Goal: Use online tool/utility: Utilize a website feature to perform a specific function

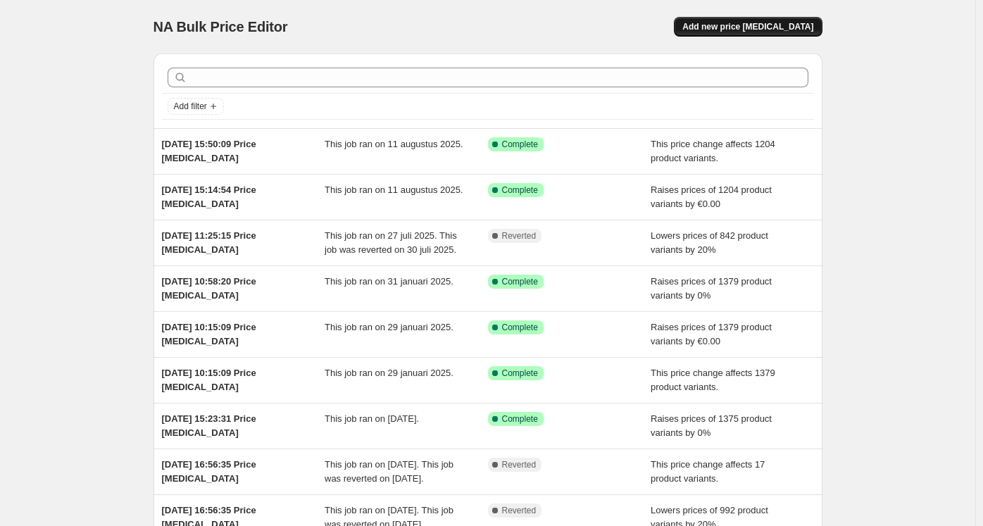
click at [746, 23] on span "Add new price [MEDICAL_DATA]" at bounding box center [747, 26] width 131 height 11
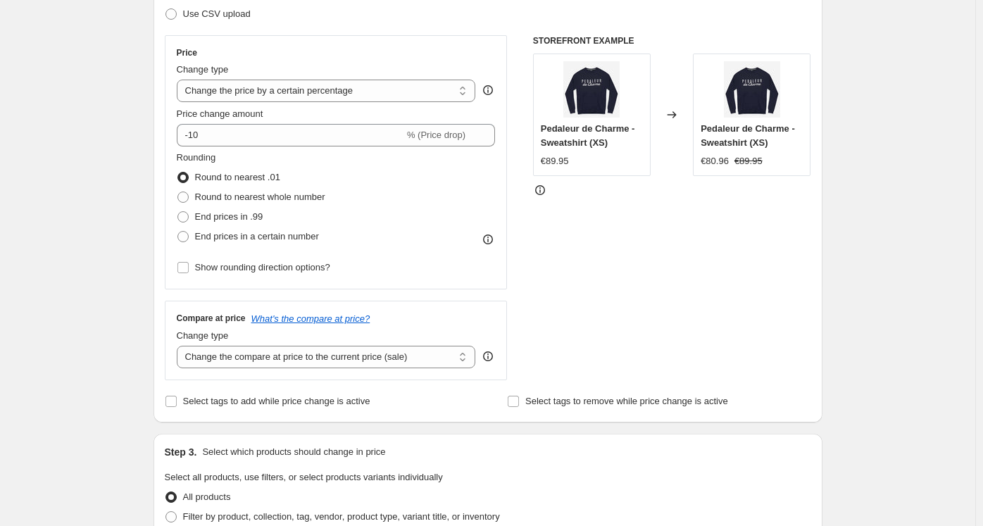
scroll to position [227, 0]
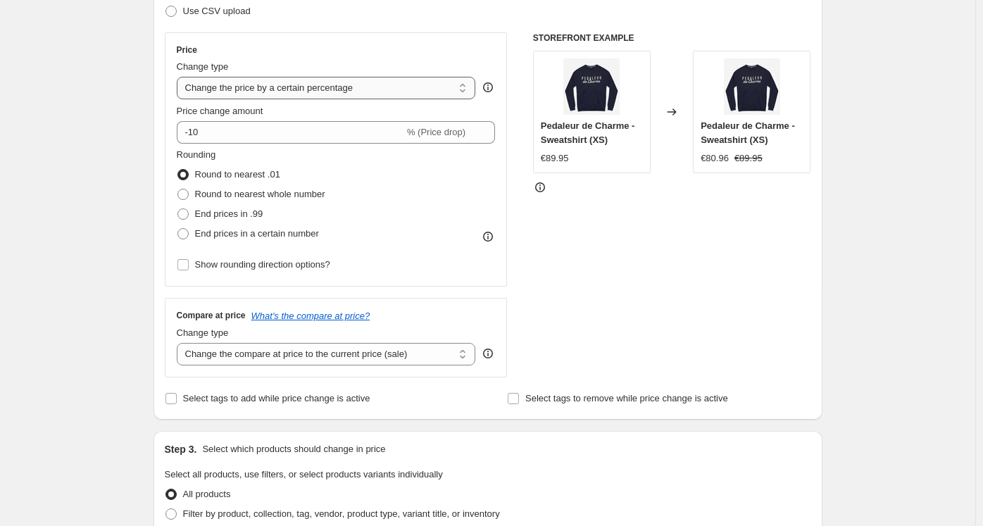
click at [214, 77] on select "Change the price to a certain amount Change the price by a certain amount Chang…" at bounding box center [326, 88] width 299 height 23
select select "no_change"
click at [180, 77] on select "Change the price to a certain amount Change the price by a certain amount Chang…" at bounding box center [326, 88] width 299 height 23
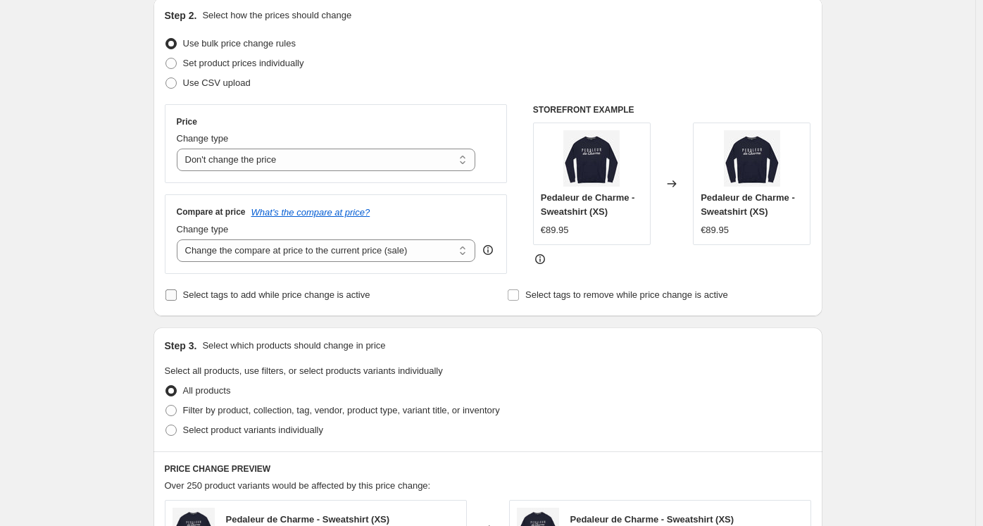
scroll to position [150, 0]
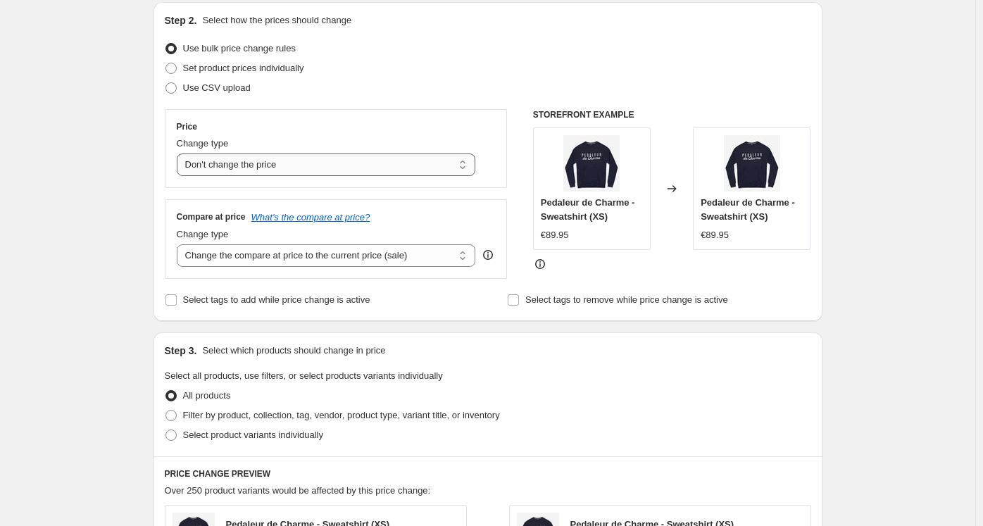
click at [275, 167] on select "Change the price to a certain amount Change the price by a certain amount Chang…" at bounding box center [326, 165] width 299 height 23
click at [135, 142] on div "Create new price [MEDICAL_DATA]. This page is ready Create new price [MEDICAL_D…" at bounding box center [487, 466] width 975 height 1232
click at [239, 260] on select "Change the compare at price to the current price (sale) Change the compare at p…" at bounding box center [326, 255] width 299 height 23
select select "no_change"
click at [180, 244] on select "Change the compare at price to the current price (sale) Change the compare at p…" at bounding box center [326, 255] width 299 height 23
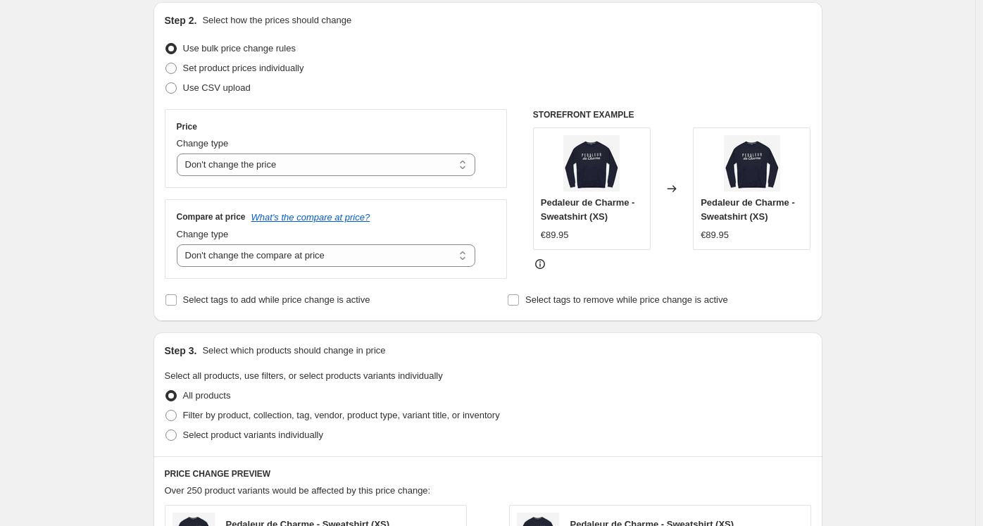
click at [158, 255] on div "Step 2. Select how the prices should change Use bulk price change rules Set pro…" at bounding box center [488, 161] width 669 height 319
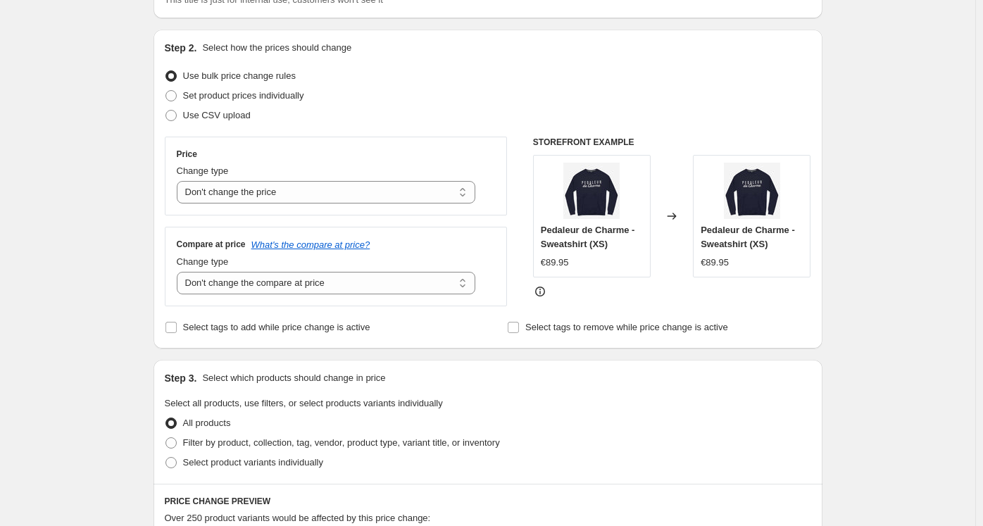
scroll to position [120, 0]
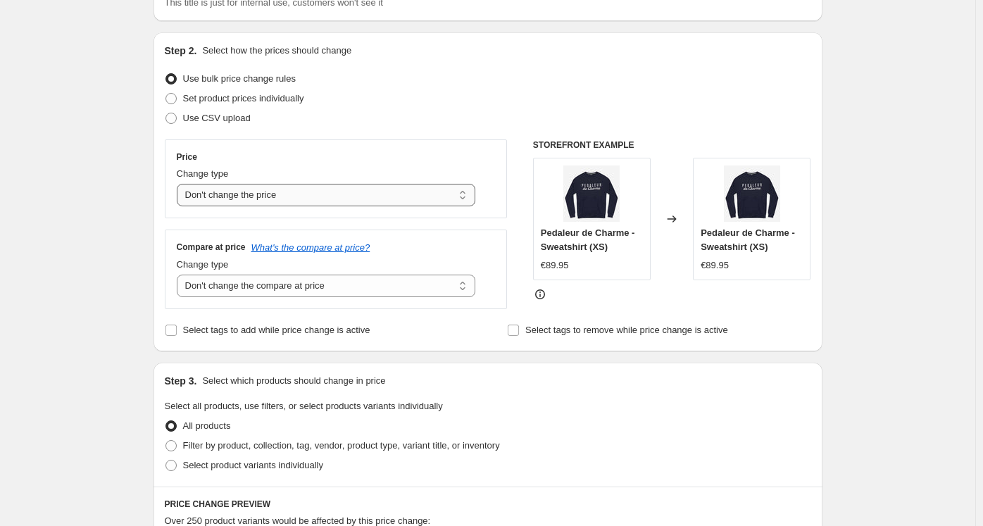
click at [239, 200] on select "Change the price to a certain amount Change the price by a certain amount Chang…" at bounding box center [326, 195] width 299 height 23
select select "to"
click at [180, 184] on select "Change the price to a certain amount Change the price by a certain amount Chang…" at bounding box center [326, 195] width 299 height 23
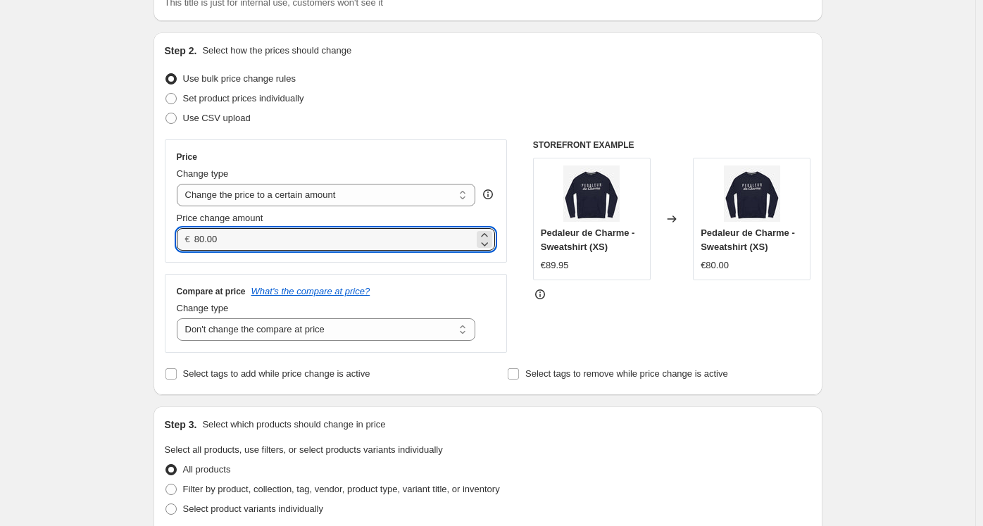
drag, startPoint x: 232, startPoint y: 246, endPoint x: 176, endPoint y: 249, distance: 56.4
click at [176, 249] on div "Price Change type Change the price to a certain amount Change the price by a ce…" at bounding box center [336, 200] width 343 height 123
type input "0.00"
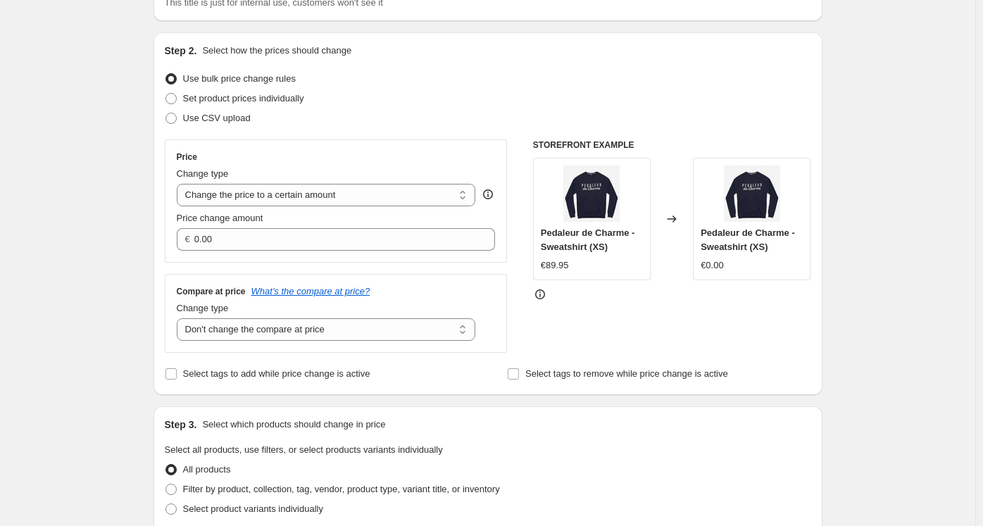
click at [135, 223] on div "Create new price [MEDICAL_DATA]. This page is ready Create new price [MEDICAL_D…" at bounding box center [487, 518] width 975 height 1277
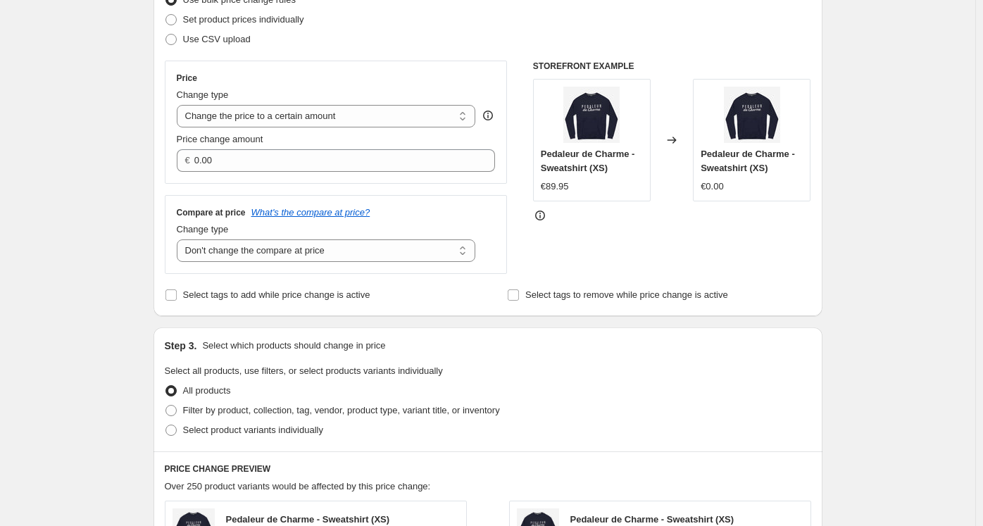
scroll to position [199, 0]
click at [266, 123] on select "Change the price to a certain amount Change the price by a certain amount Chang…" at bounding box center [326, 116] width 299 height 23
click at [180, 105] on select "Change the price to a certain amount Change the price by a certain amount Chang…" at bounding box center [326, 116] width 299 height 23
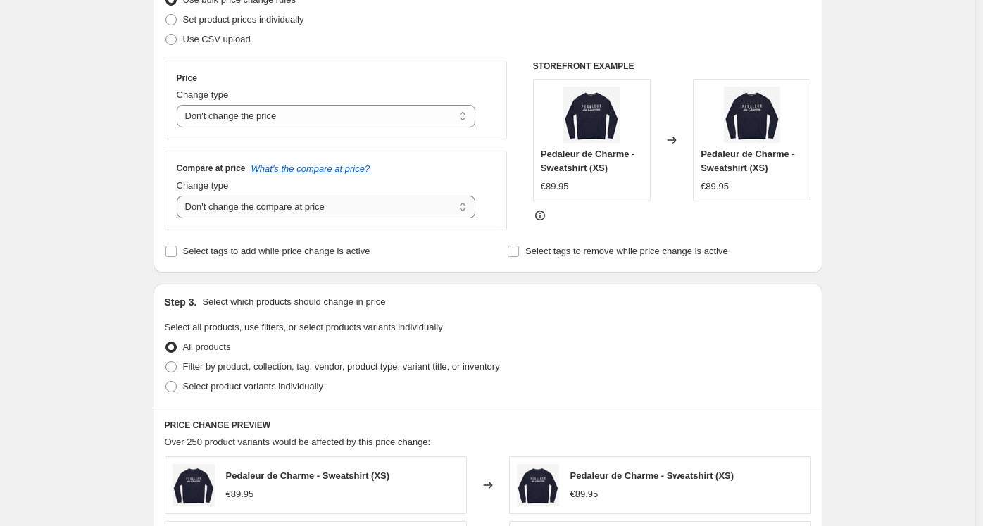
click at [246, 209] on select "Change the compare at price to the current price (sale) Change the compare at p…" at bounding box center [326, 207] width 299 height 23
click at [180, 196] on select "Change the compare at price to the current price (sale) Change the compare at p…" at bounding box center [326, 207] width 299 height 23
click at [144, 188] on div "Create new price [MEDICAL_DATA]. This page is ready Create new price [MEDICAL_D…" at bounding box center [488, 417] width 703 height 1232
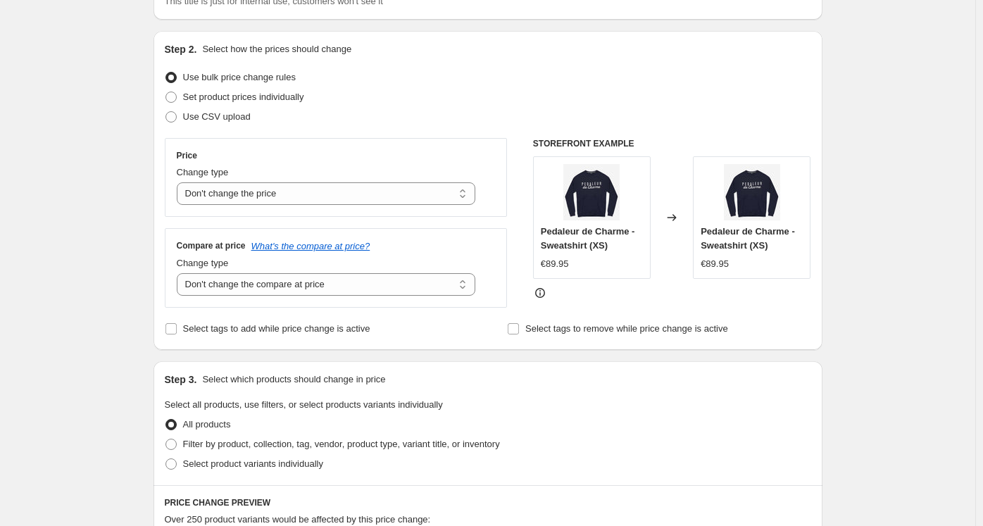
scroll to position [120, 0]
click at [227, 184] on select "Change the price to a certain amount Change the price by a certain amount Chang…" at bounding box center [326, 194] width 299 height 23
select select "to"
click at [180, 183] on select "Change the price to a certain amount Change the price by a certain amount Chang…" at bounding box center [326, 194] width 299 height 23
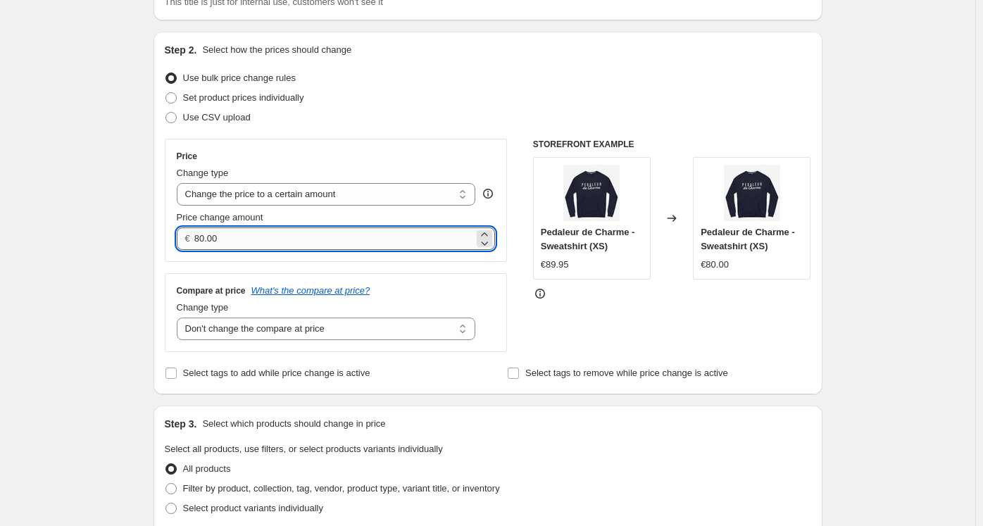
click at [249, 242] on input "80.00" at bounding box center [334, 238] width 280 height 23
drag, startPoint x: 249, startPoint y: 242, endPoint x: 174, endPoint y: 234, distance: 75.7
click at [174, 234] on div "Price Change type Change the price to a certain amount Change the price by a ce…" at bounding box center [336, 200] width 343 height 123
type input "0.00"
click at [170, 277] on div "Compare at price What's the compare at price? Change type Change the compare at…" at bounding box center [336, 312] width 343 height 79
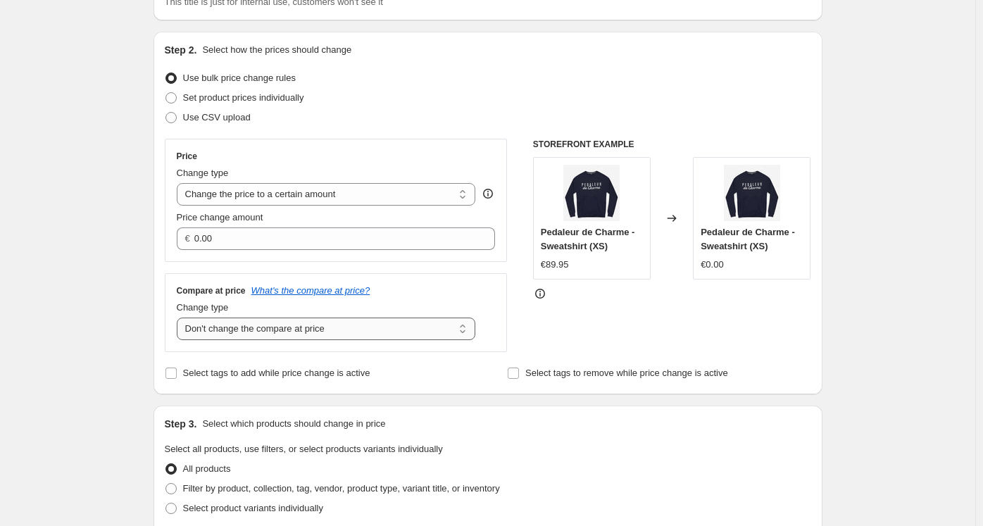
click at [225, 332] on select "Change the compare at price to the current price (sale) Change the compare at p…" at bounding box center [326, 329] width 299 height 23
click at [180, 318] on select "Change the compare at price to the current price (sale) Change the compare at p…" at bounding box center [326, 329] width 299 height 23
click at [273, 335] on select "Change the compare at price to the current price (sale) Change the compare at p…" at bounding box center [326, 329] width 299 height 23
select select "to"
click at [180, 318] on select "Change the compare at price to the current price (sale) Change the compare at p…" at bounding box center [326, 329] width 299 height 23
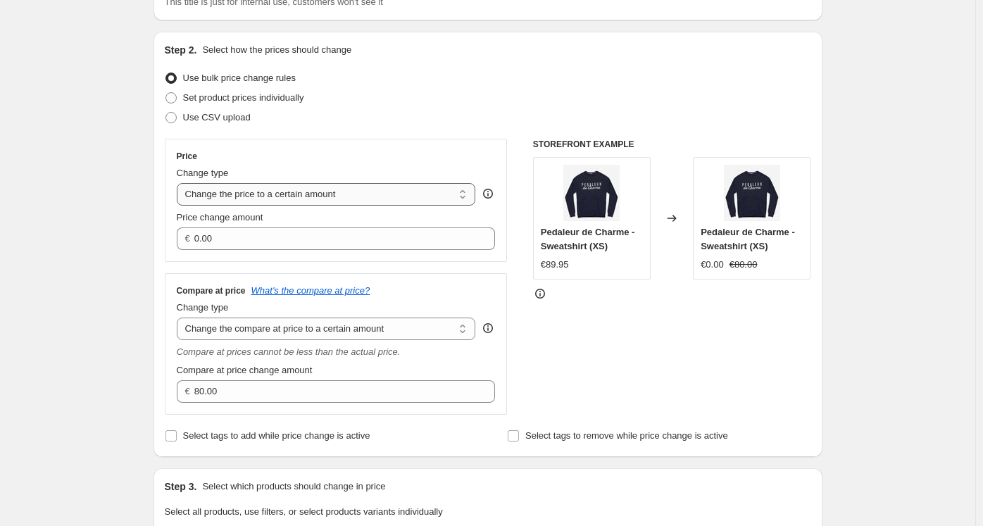
click at [244, 192] on select "Change the price to a certain amount Change the price by a certain amount Chang…" at bounding box center [326, 194] width 299 height 23
click at [154, 162] on div "Step 1. Optionally give your price [MEDICAL_DATA] a title (eg "March 30% off sa…" at bounding box center [482, 527] width 680 height 1211
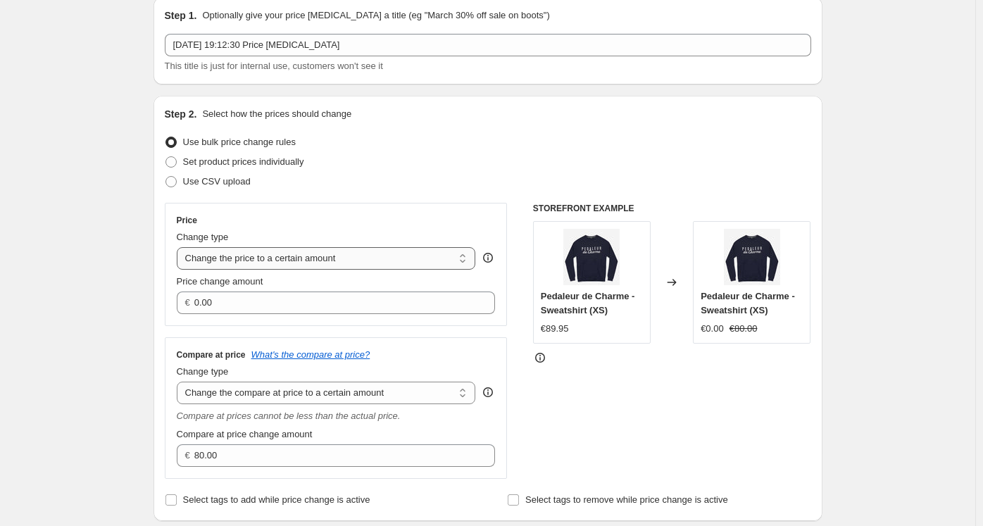
click at [255, 257] on select "Change the price to a certain amount Change the price by a certain amount Chang…" at bounding box center [326, 258] width 299 height 23
select select "percentage"
click at [180, 247] on select "Change the price to a certain amount Change the price by a certain amount Chang…" at bounding box center [326, 258] width 299 height 23
type input "-15"
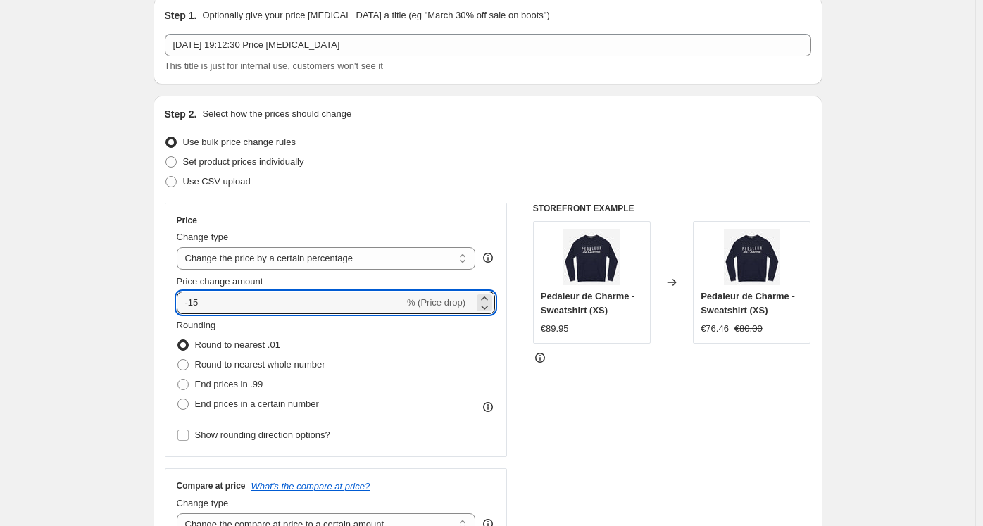
drag, startPoint x: 233, startPoint y: 307, endPoint x: 170, endPoint y: 304, distance: 62.7
click at [170, 304] on div "Price Change type Change the price to a certain amount Change the price by a ce…" at bounding box center [336, 330] width 343 height 254
type input "0"
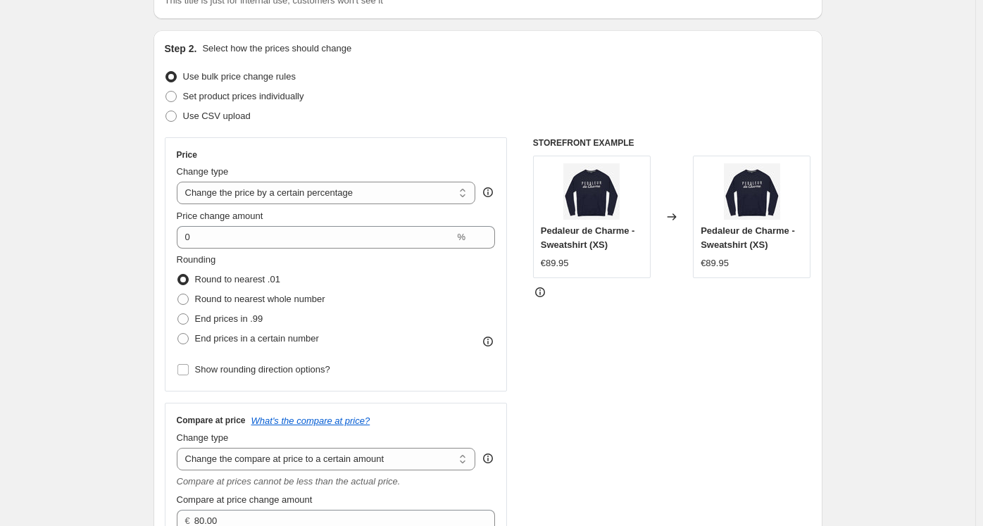
scroll to position [123, 0]
click at [203, 315] on span "End prices in .99" at bounding box center [229, 318] width 68 height 11
click at [178, 313] on input "End prices in .99" at bounding box center [177, 313] width 1 height 1
radio input "true"
click at [217, 337] on span "End prices in a certain number" at bounding box center [257, 337] width 124 height 11
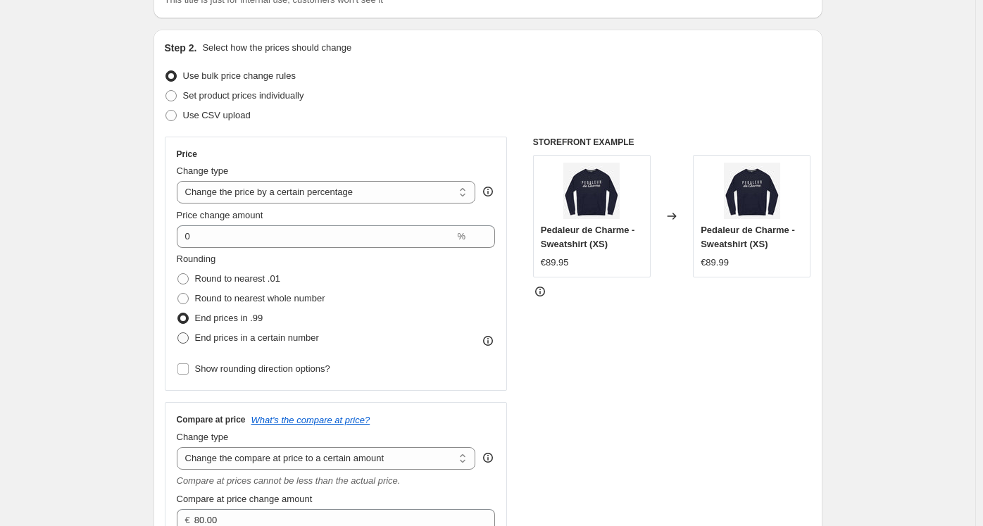
click at [178, 333] on input "End prices in a certain number" at bounding box center [177, 332] width 1 height 1
radio input "true"
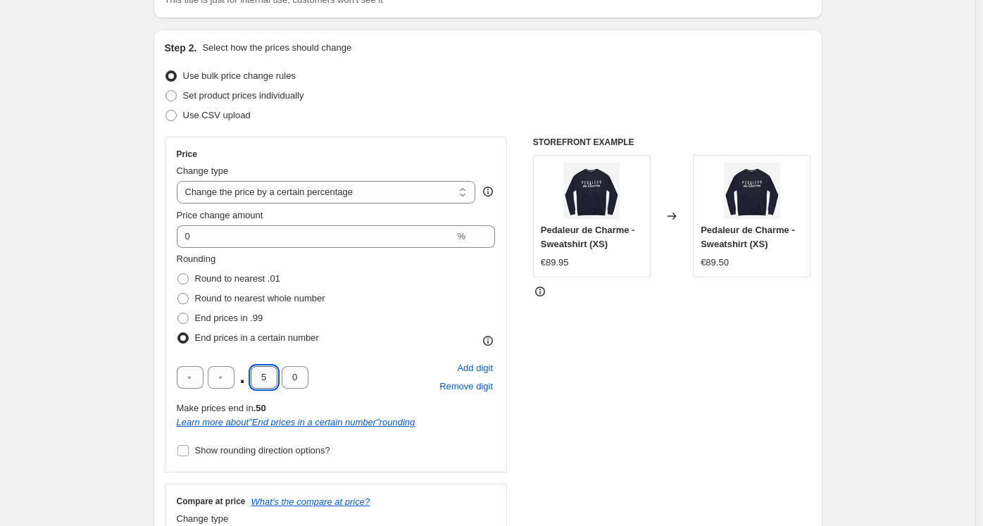
click at [273, 376] on input "5" at bounding box center [264, 377] width 27 height 23
click at [199, 299] on span "Round to nearest whole number" at bounding box center [260, 298] width 130 height 11
click at [178, 294] on input "Round to nearest whole number" at bounding box center [177, 293] width 1 height 1
radio input "true"
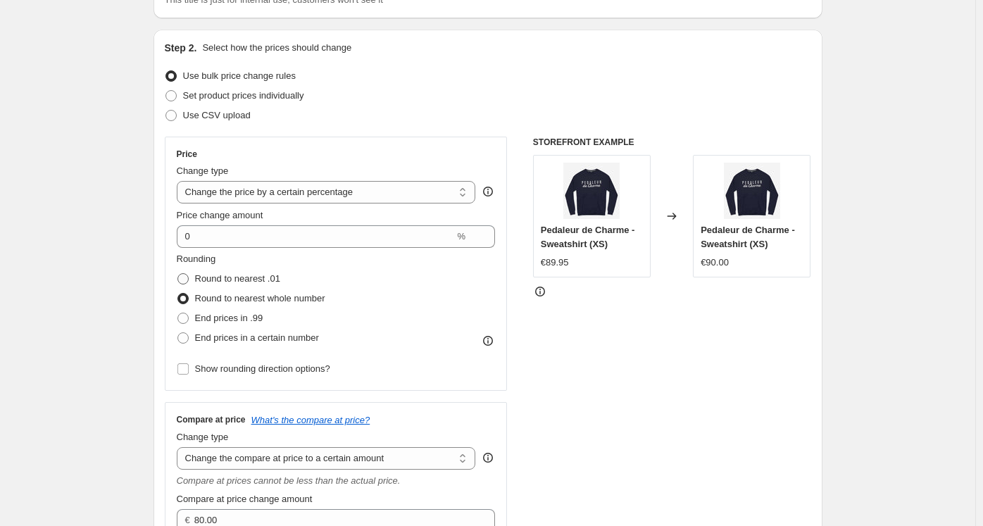
click at [220, 281] on span "Round to nearest .01" at bounding box center [237, 278] width 85 height 11
click at [178, 274] on input "Round to nearest .01" at bounding box center [177, 273] width 1 height 1
radio input "true"
click at [230, 302] on span "Round to nearest whole number" at bounding box center [260, 298] width 130 height 11
click at [178, 294] on input "Round to nearest whole number" at bounding box center [177, 293] width 1 height 1
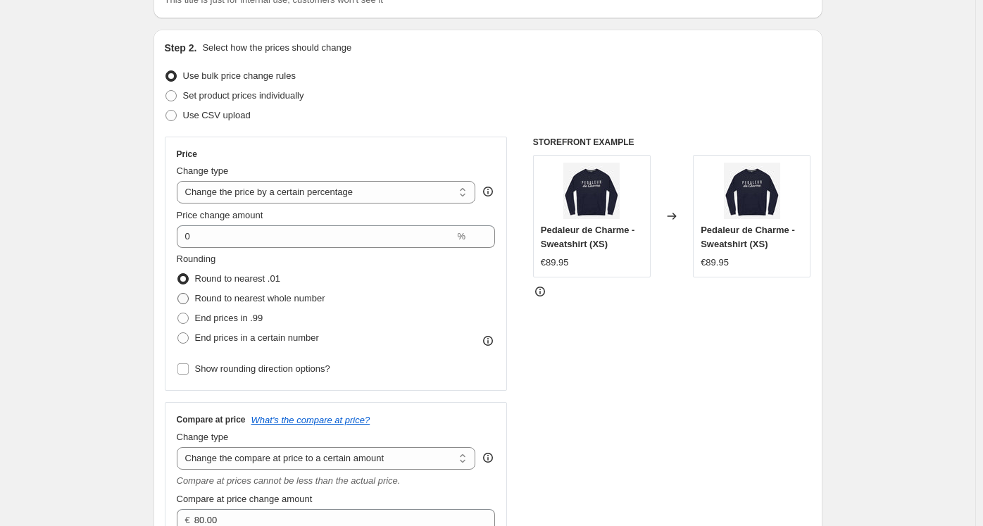
radio input "true"
click at [224, 335] on span "End prices in a certain number" at bounding box center [257, 337] width 124 height 11
click at [178, 333] on input "End prices in a certain number" at bounding box center [177, 332] width 1 height 1
radio input "true"
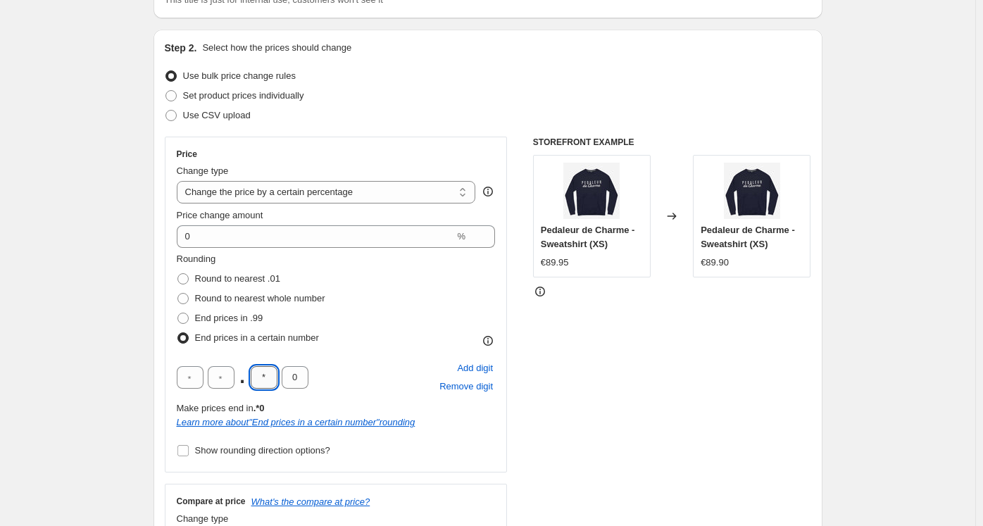
click at [271, 377] on input "*" at bounding box center [264, 377] width 27 height 23
click at [301, 383] on input "0" at bounding box center [295, 377] width 27 height 23
click at [270, 383] on input "*" at bounding box center [264, 377] width 27 height 23
type input "0"
click at [354, 364] on div ". 0 0 Add digit Remove digit" at bounding box center [336, 377] width 319 height 37
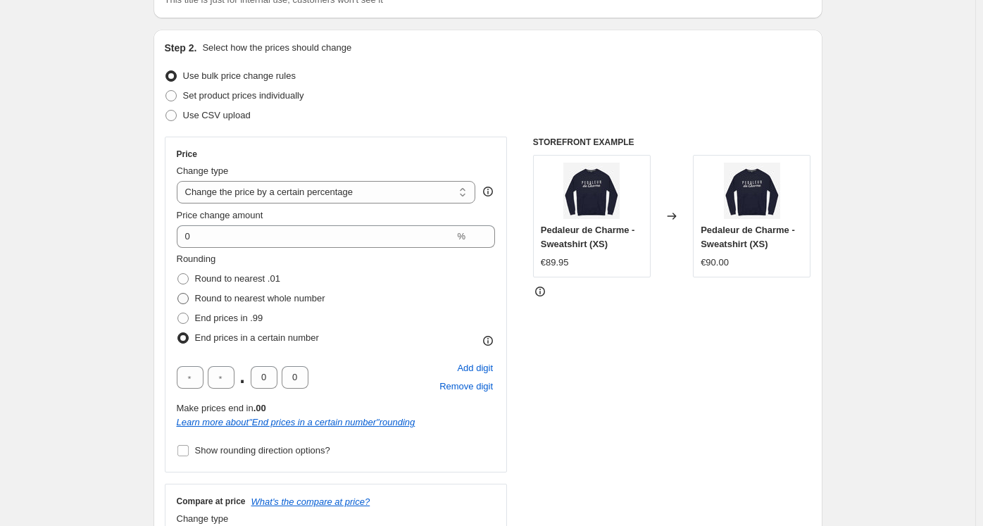
click at [212, 301] on span "Round to nearest whole number" at bounding box center [260, 298] width 130 height 11
click at [178, 294] on input "Round to nearest whole number" at bounding box center [177, 293] width 1 height 1
radio input "true"
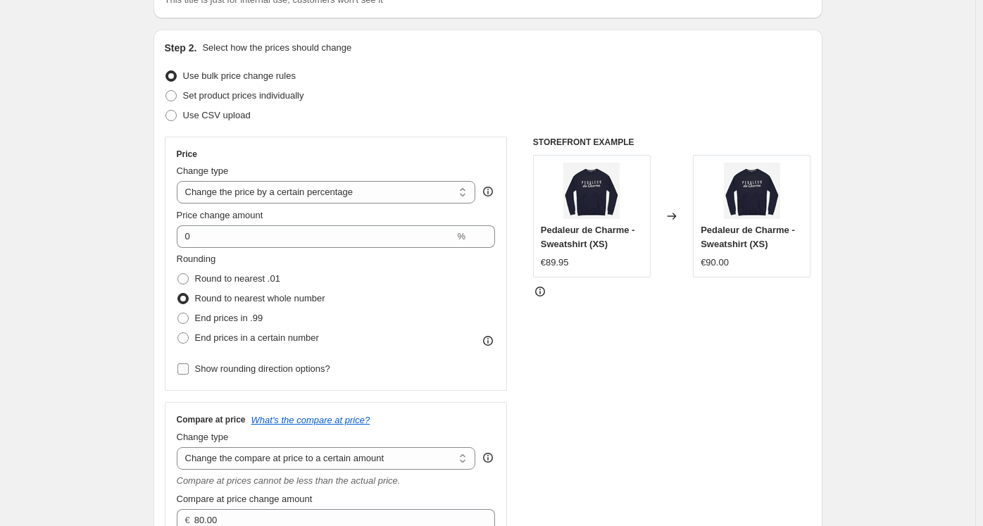
click at [220, 363] on span "Show rounding direction options?" at bounding box center [262, 368] width 135 height 11
click at [189, 363] on input "Show rounding direction options?" at bounding box center [182, 368] width 11 height 11
checkbox input "true"
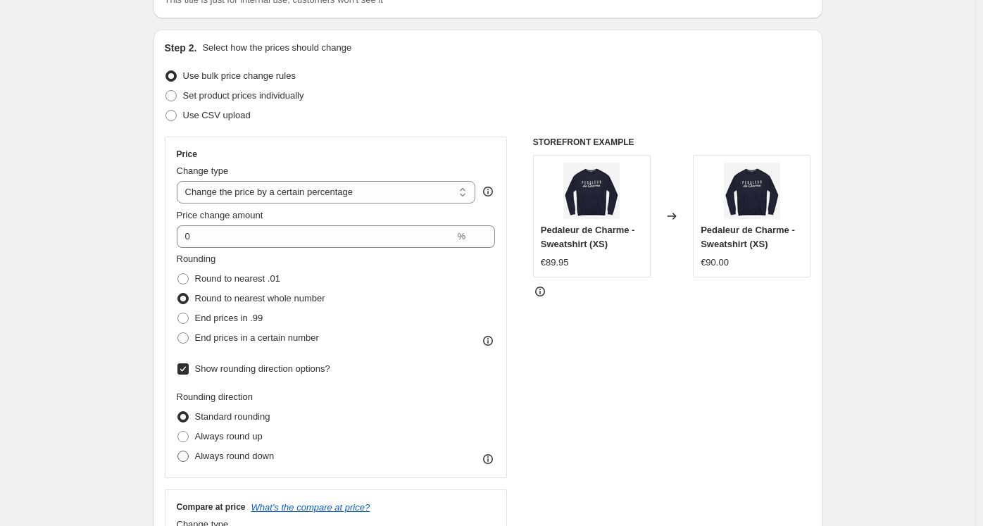
click at [224, 465] on label "Always round down" at bounding box center [226, 456] width 98 height 20
click at [178, 451] on input "Always round down" at bounding box center [177, 451] width 1 height 1
radio input "true"
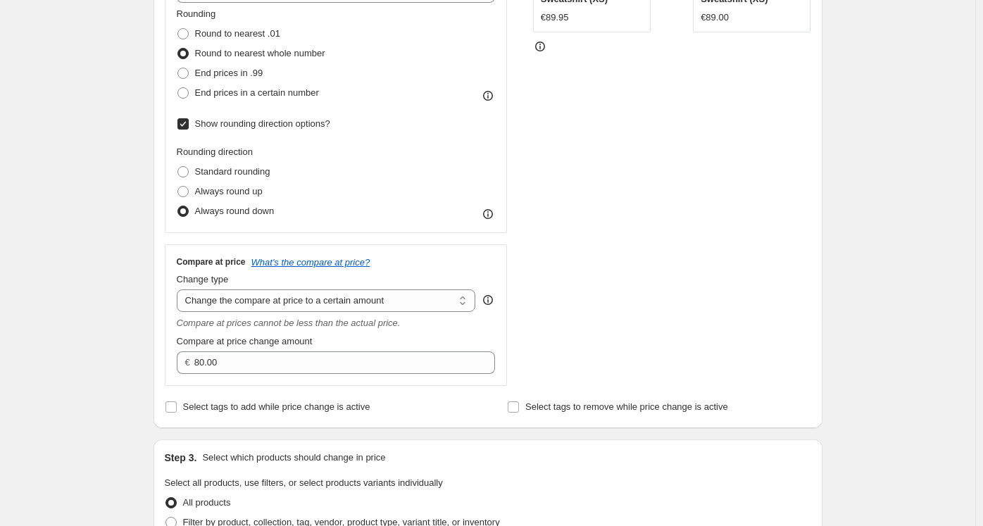
scroll to position [368, 0]
click at [280, 299] on select "Change the compare at price to the current price (sale) Change the compare at p…" at bounding box center [326, 300] width 299 height 23
select select "no_change"
click at [180, 289] on select "Change the compare at price to the current price (sale) Change the compare at p…" at bounding box center [326, 300] width 299 height 23
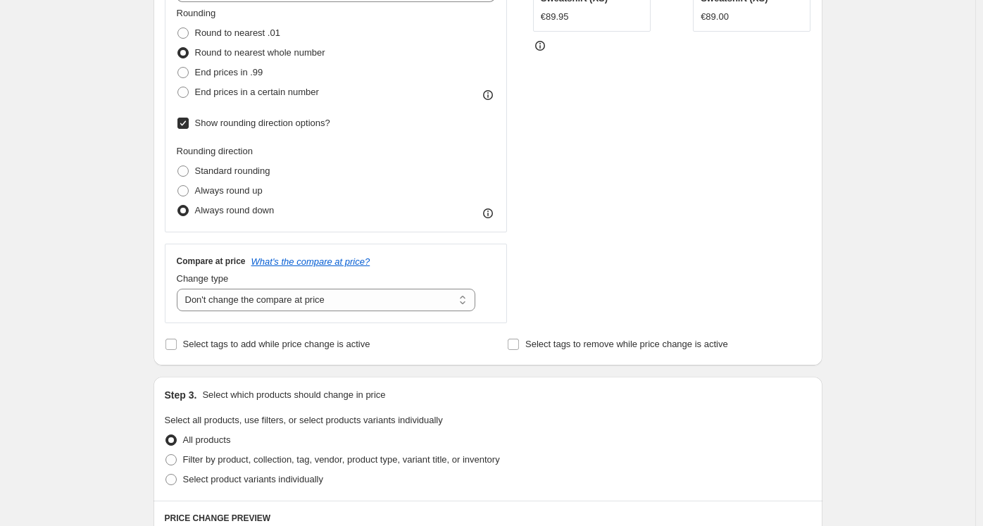
click at [643, 208] on div "STOREFRONT EXAMPLE Pedaleur de Charme - Sweatshirt (XS) €89.95 Changed to Pedal…" at bounding box center [672, 107] width 278 height 432
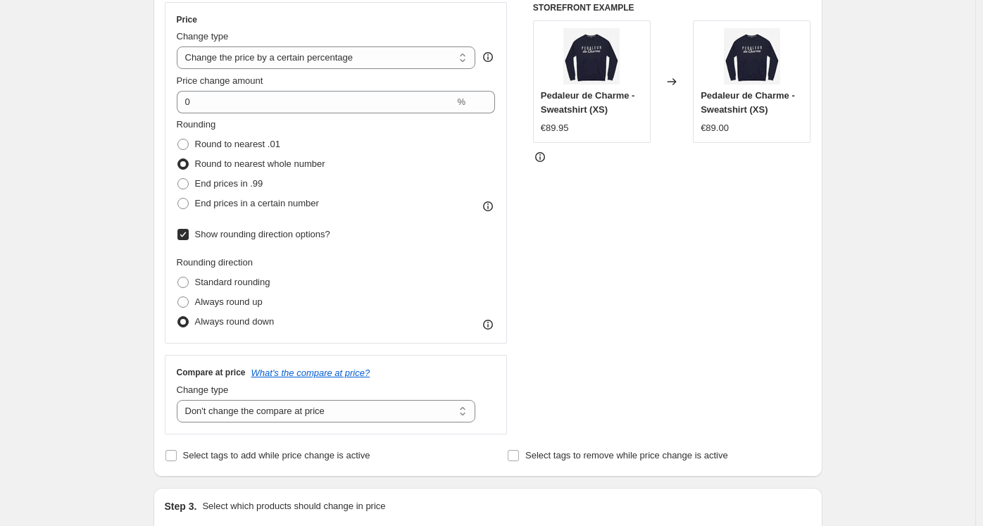
scroll to position [255, 0]
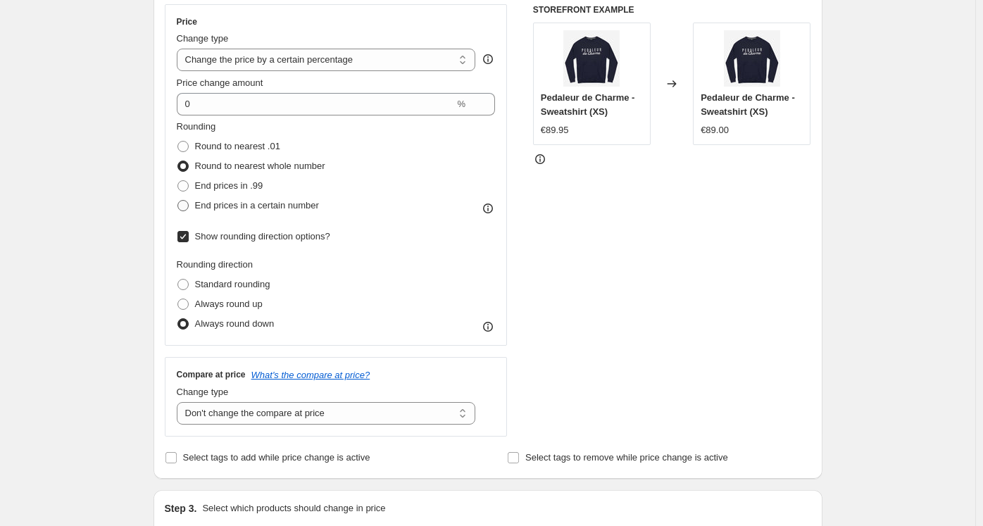
click at [227, 202] on span "End prices in a certain number" at bounding box center [257, 205] width 124 height 11
click at [178, 201] on input "End prices in a certain number" at bounding box center [177, 200] width 1 height 1
radio input "true"
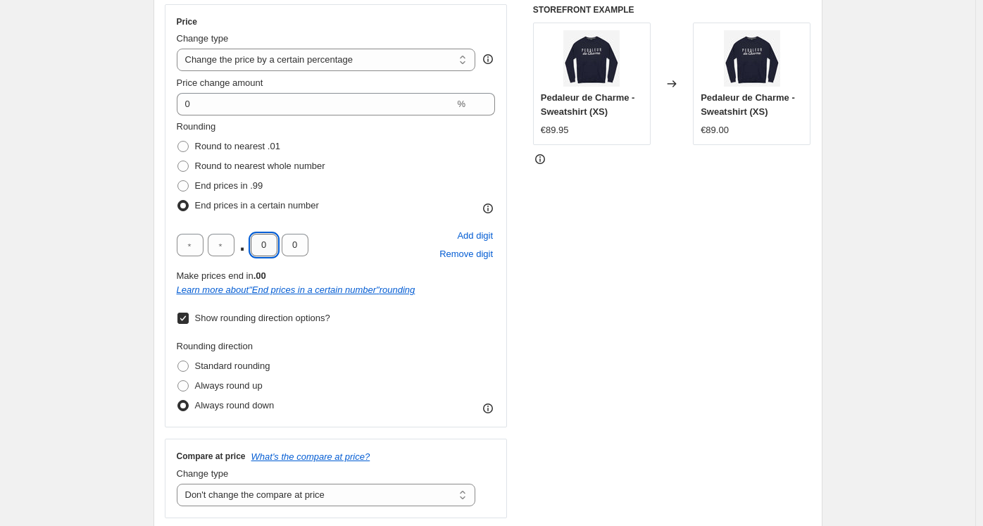
click at [271, 250] on input "0" at bounding box center [264, 245] width 27 height 23
click at [652, 312] on div "STOREFRONT EXAMPLE Pedaleur de Charme - Sweatshirt (XS) €89.95 Changed to Pedal…" at bounding box center [672, 261] width 278 height 514
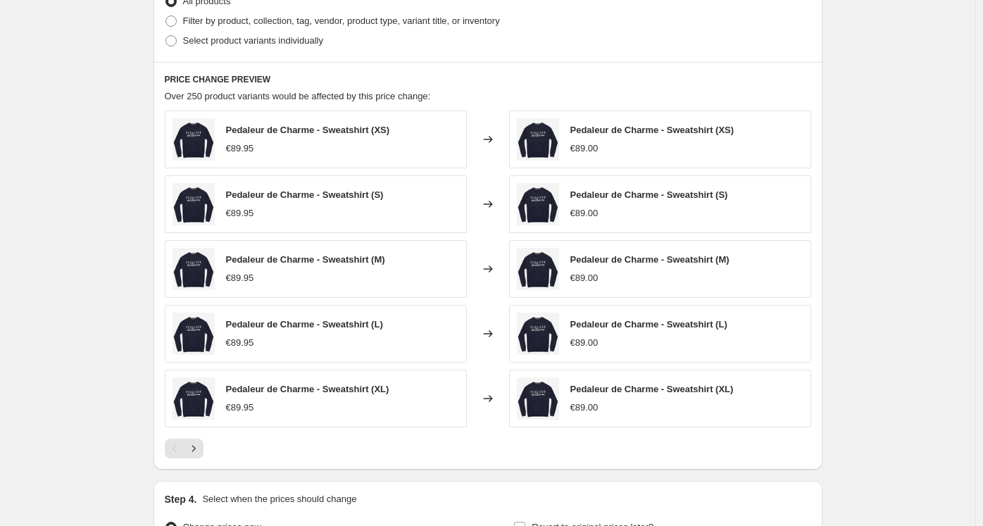
scroll to position [1046, 0]
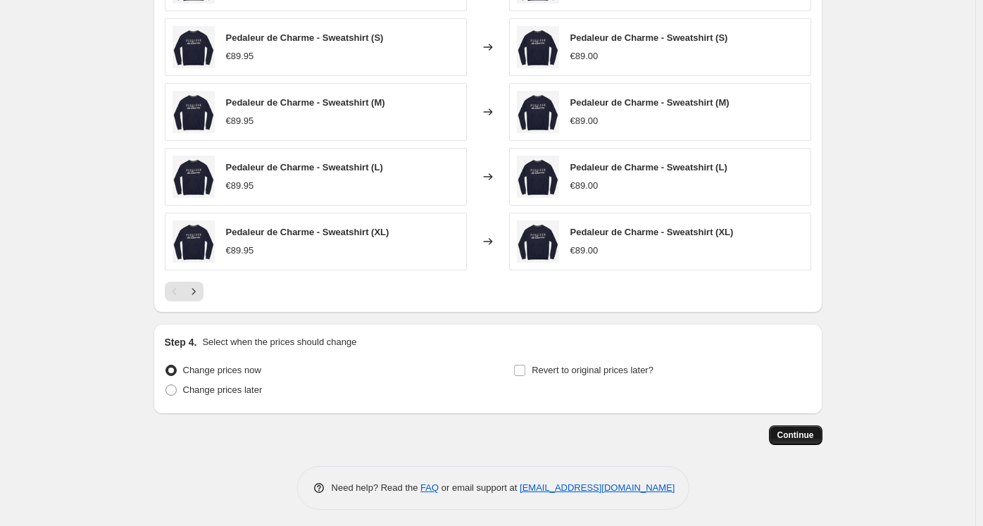
click at [796, 435] on span "Continue" at bounding box center [795, 435] width 37 height 11
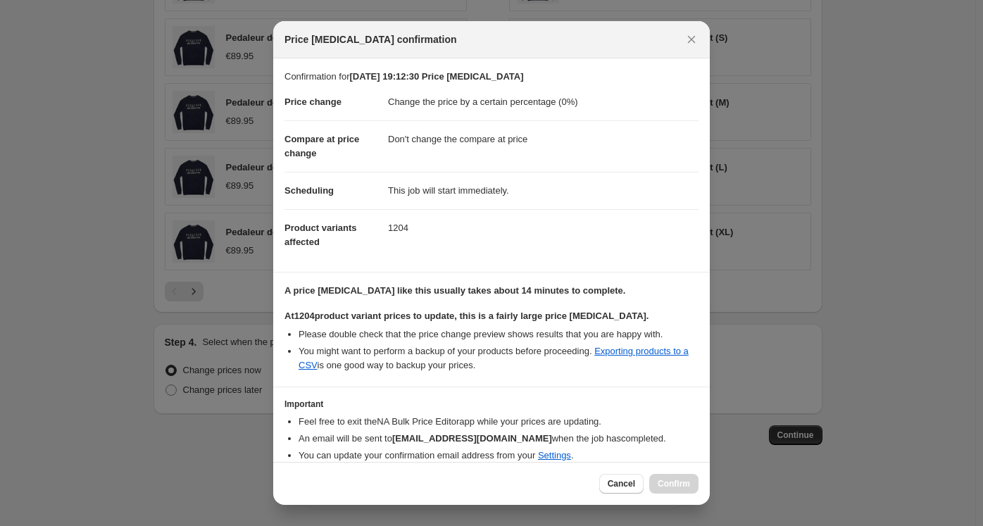
scroll to position [54, 0]
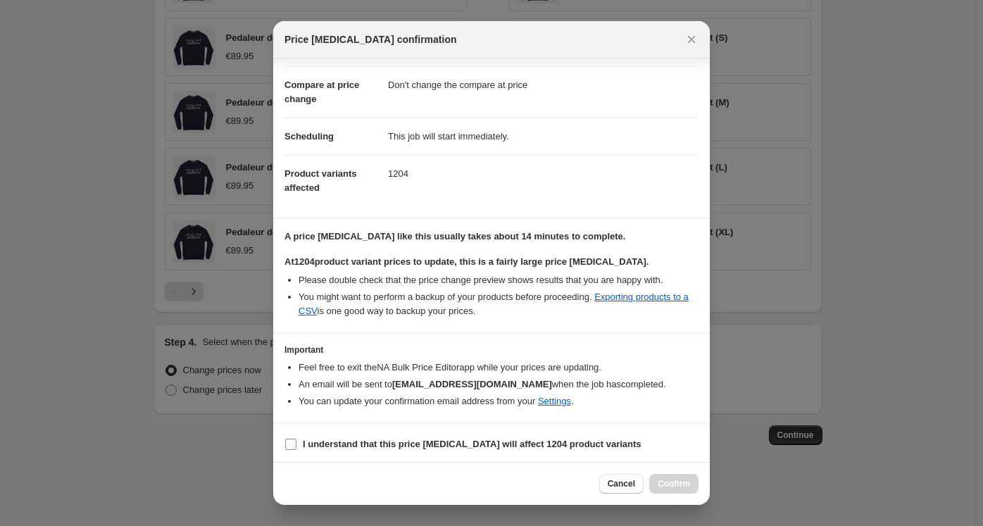
click at [401, 439] on b "I understand that this price [MEDICAL_DATA] will affect 1204 product variants" at bounding box center [472, 444] width 339 height 11
click at [296, 439] on input "I understand that this price [MEDICAL_DATA] will affect 1204 product variants" at bounding box center [290, 444] width 11 height 11
checkbox input "true"
click at [672, 484] on span "Confirm" at bounding box center [674, 483] width 32 height 11
